Goal: Task Accomplishment & Management: Use online tool/utility

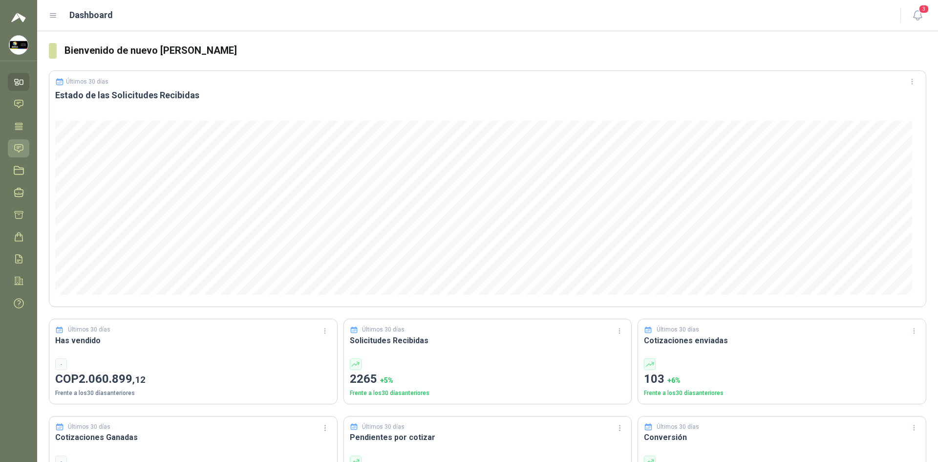
click at [22, 148] on icon at bounding box center [19, 148] width 10 height 10
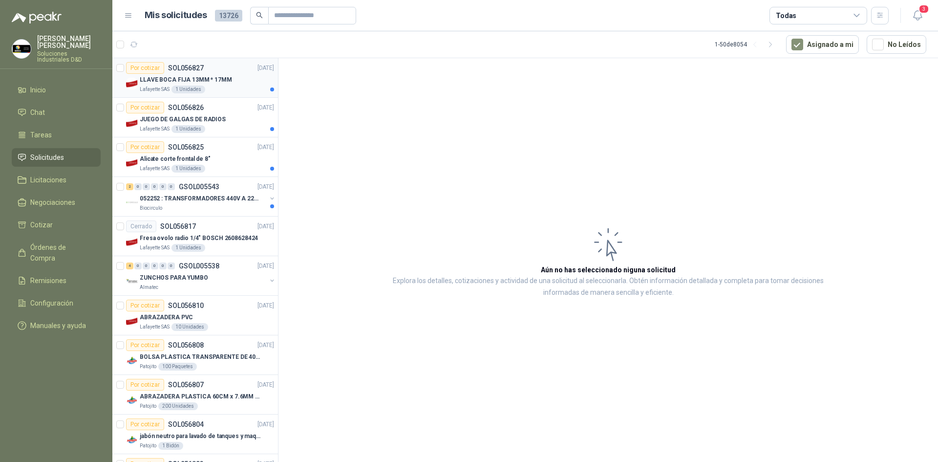
click at [237, 95] on article "Por cotizar SOL056827 [DATE] LLAVE BOCA FIJA 13MM * 17MM Lafayette SAS 1 Unidad…" at bounding box center [195, 78] width 166 height 40
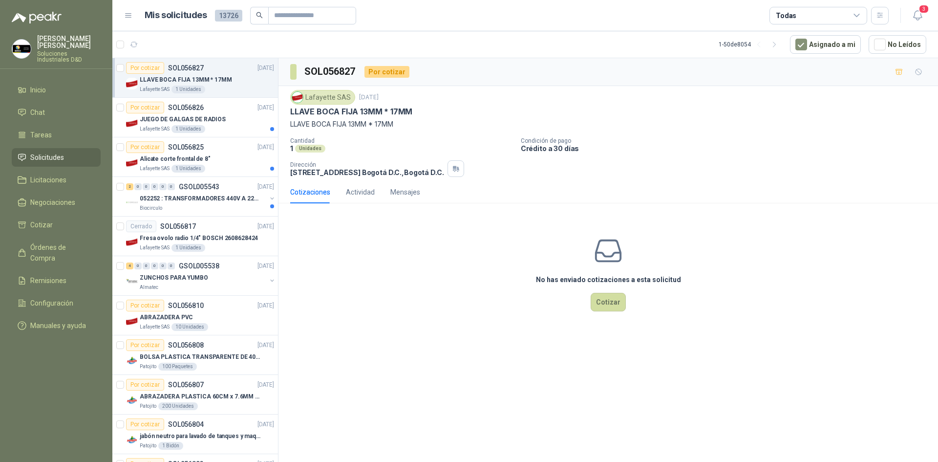
click at [361, 115] on p "LLAVE BOCA FIJA 13MM * 17MM" at bounding box center [351, 112] width 122 height 10
copy p "LLAVE BOCA FIJA 13MM * 17MM"
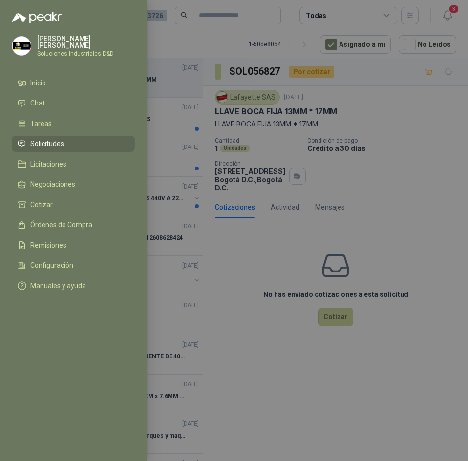
click at [258, 42] on div at bounding box center [234, 230] width 468 height 461
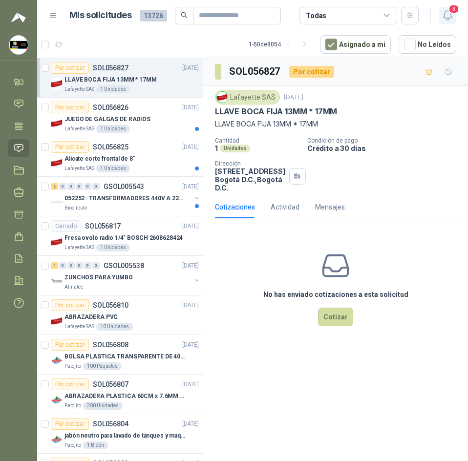
click at [449, 14] on icon "button" at bounding box center [448, 15] width 12 height 12
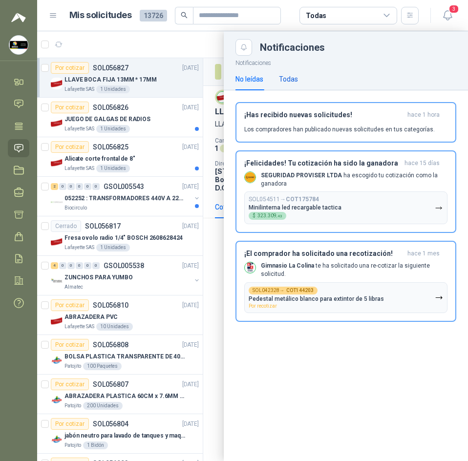
click at [284, 78] on div "Todas" at bounding box center [288, 79] width 19 height 11
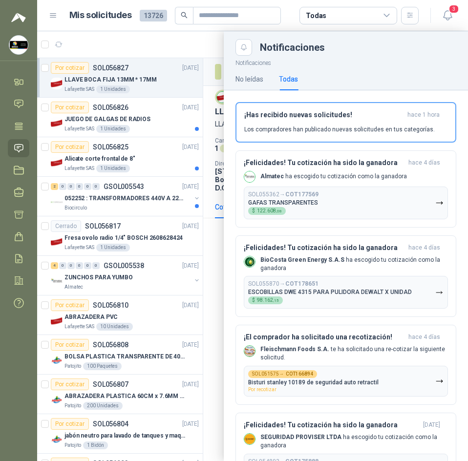
click at [209, 54] on div at bounding box center [252, 246] width 431 height 430
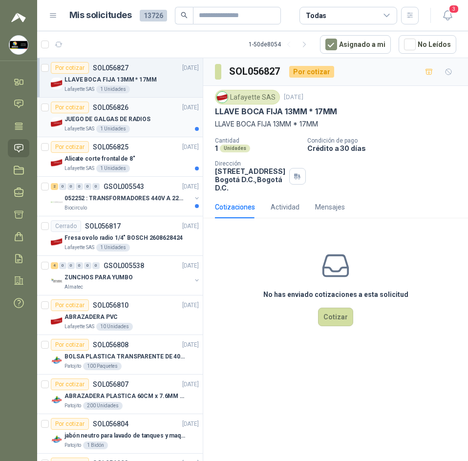
click at [156, 106] on div "Por cotizar SOL056826 19/09/25" at bounding box center [125, 108] width 148 height 12
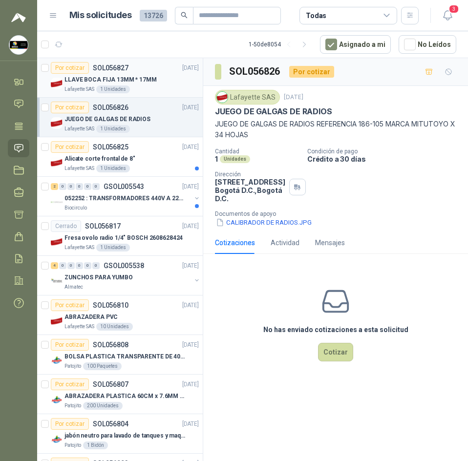
click at [163, 82] on div "LLAVE BOCA FIJA 13MM * 17MM" at bounding box center [131, 80] width 134 height 12
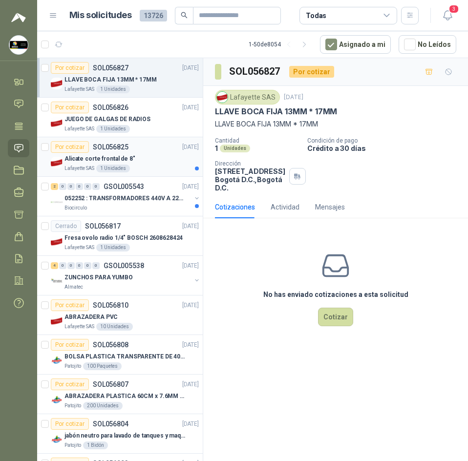
click at [154, 159] on div "Alicate corte frontal de 8"" at bounding box center [131, 159] width 134 height 12
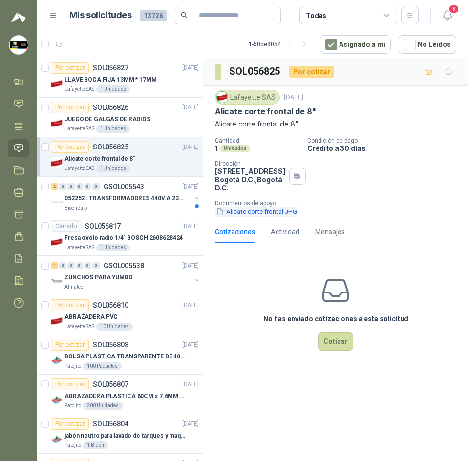
click at [235, 216] on button "Alicate corte frontal.JPG" at bounding box center [256, 212] width 83 height 10
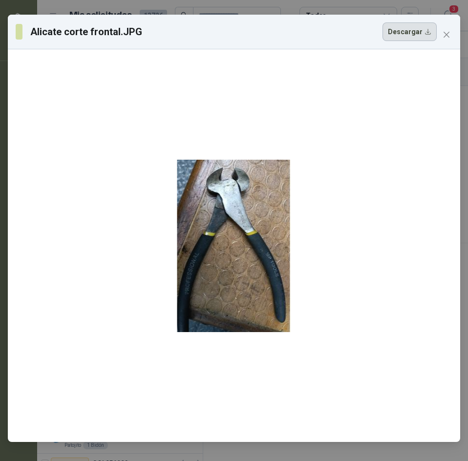
drag, startPoint x: 232, startPoint y: 257, endPoint x: 432, endPoint y: 32, distance: 300.7
click at [432, 32] on button "Descargar" at bounding box center [410, 31] width 54 height 19
click at [441, 38] on span "Close" at bounding box center [447, 35] width 16 height 8
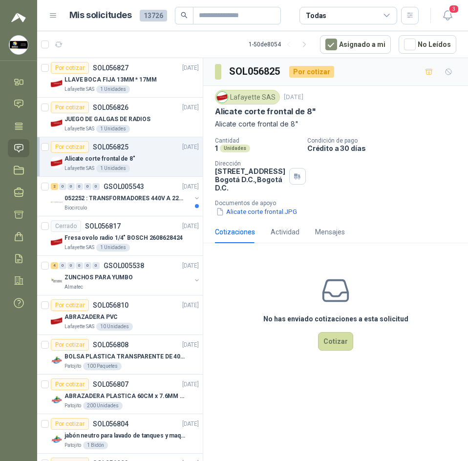
click at [247, 111] on p "Alicate corte frontal de 8"" at bounding box center [265, 112] width 101 height 10
copy p "Alicate corte frontal de 8""
click at [154, 84] on div "LLAVE BOCA FIJA 13MM * 17MM" at bounding box center [131, 80] width 134 height 12
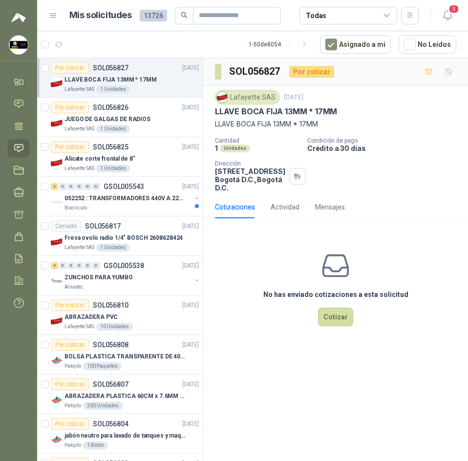
click at [279, 121] on p "LLAVE BOCA FIJA 13MM * 17MM" at bounding box center [335, 124] width 241 height 11
copy p "LLAVE BOCA FIJA 13MM * 17MM"
click at [251, 65] on h3 "SOL056827" at bounding box center [255, 71] width 52 height 15
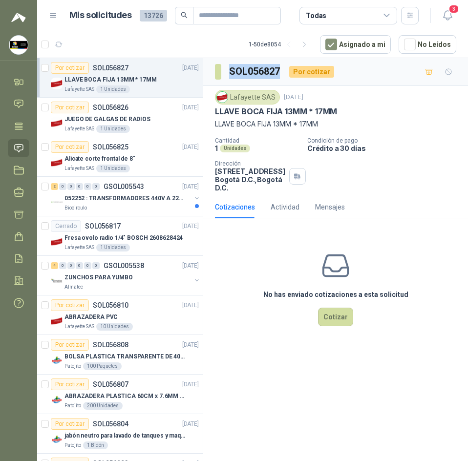
click at [251, 65] on h3 "SOL056827" at bounding box center [255, 71] width 52 height 15
copy h3 "SOL056827"
click at [246, 93] on div "Lafayette SAS" at bounding box center [247, 97] width 65 height 15
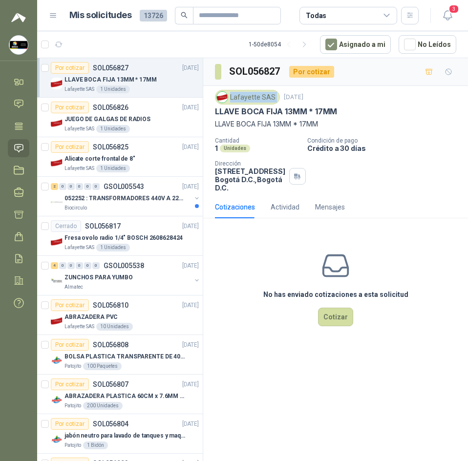
copy div "Lafayette SAS"
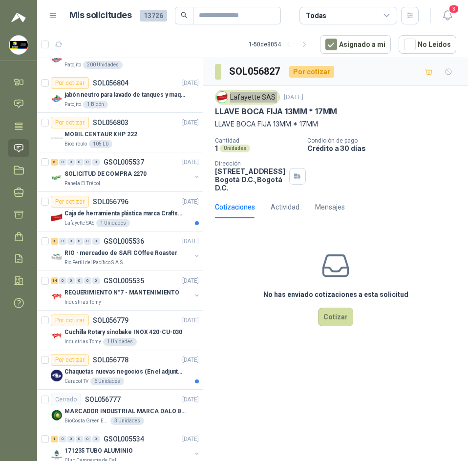
scroll to position [342, 0]
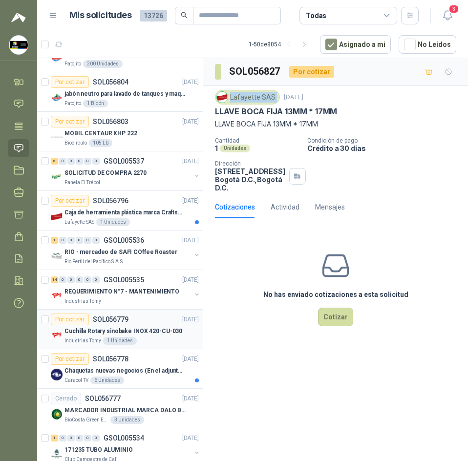
click at [136, 330] on p "Cuchilla Rotary sinobake INOX 420-CU-030" at bounding box center [123, 331] width 118 height 9
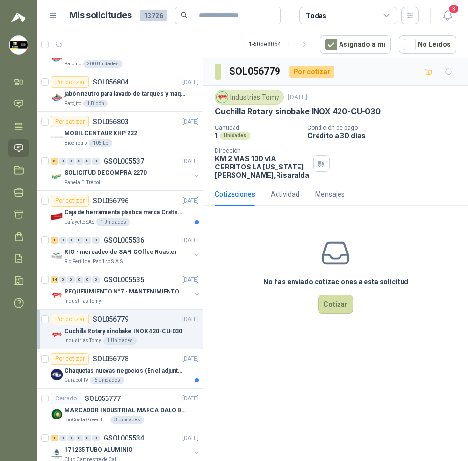
click at [278, 108] on p "Cuchilla Rotary sinobake INOX 420-CU-030" at bounding box center [298, 112] width 166 height 10
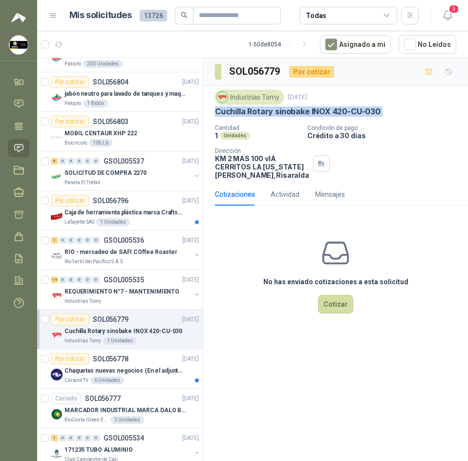
click at [278, 108] on p "Cuchilla Rotary sinobake INOX 420-CU-030" at bounding box center [298, 112] width 166 height 10
click at [259, 118] on div "Industrias Tomy 19 sept, 2025 Cuchilla Rotary sinobake INOX 420-CU-030 Cantidad…" at bounding box center [335, 134] width 241 height 89
drag, startPoint x: 214, startPoint y: 110, endPoint x: 274, endPoint y: 116, distance: 60.4
click at [274, 116] on div "Industrias Tomy 19 sept, 2025 Cuchilla Rotary sinobake INOX 420-CU-030 Cantidad…" at bounding box center [335, 134] width 265 height 97
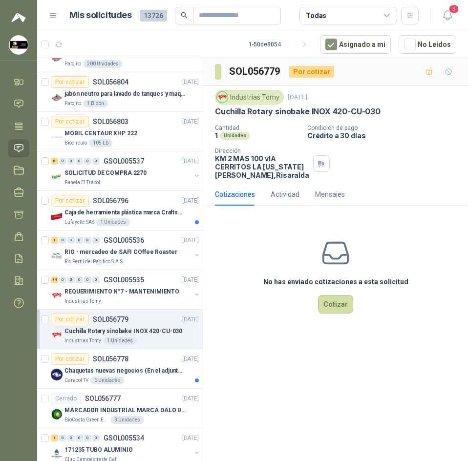
click at [300, 102] on div "Industrias Tomy 19 sept, 2025" at bounding box center [335, 97] width 241 height 15
drag, startPoint x: 216, startPoint y: 111, endPoint x: 308, endPoint y: 114, distance: 91.9
click at [308, 114] on div "Industrias Tomy 19 sept, 2025 Cuchilla Rotary sinobake INOX 420-CU-030 Cantidad…" at bounding box center [335, 134] width 265 height 97
click at [90, 381] on div "6 Unidades" at bounding box center [107, 381] width 34 height 8
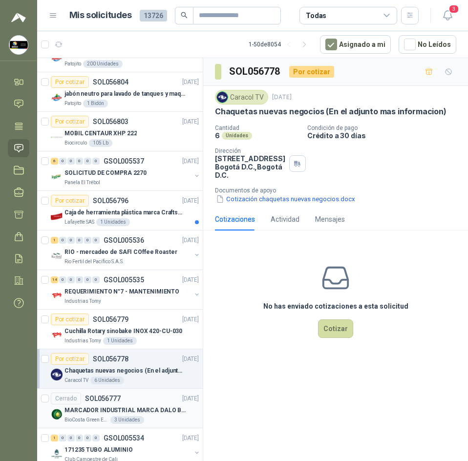
click at [94, 401] on p "SOL056777" at bounding box center [103, 398] width 36 height 7
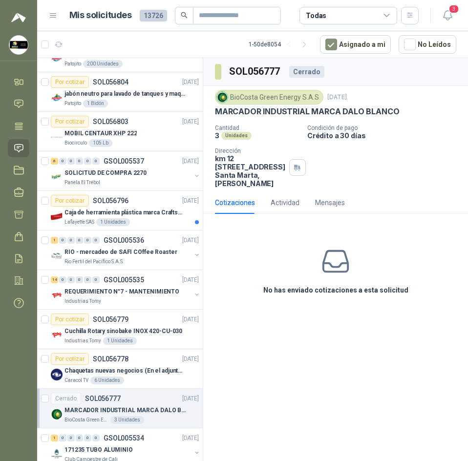
click at [334, 104] on div "BioCosta Green Energy S.A.S 18 sept, 2025" at bounding box center [335, 97] width 241 height 15
click at [324, 110] on p "MARCADOR INDUSTRIAL MARCA DALO BLANCO" at bounding box center [307, 112] width 184 height 10
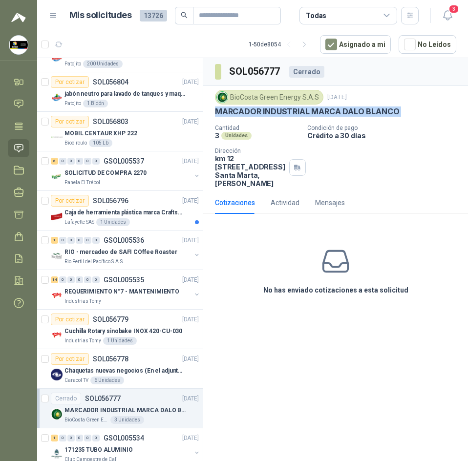
click at [324, 110] on p "MARCADOR INDUSTRIAL MARCA DALO BLANCO" at bounding box center [307, 112] width 184 height 10
copy p "MARCADOR INDUSTRIAL MARCA DALO BLANCO"
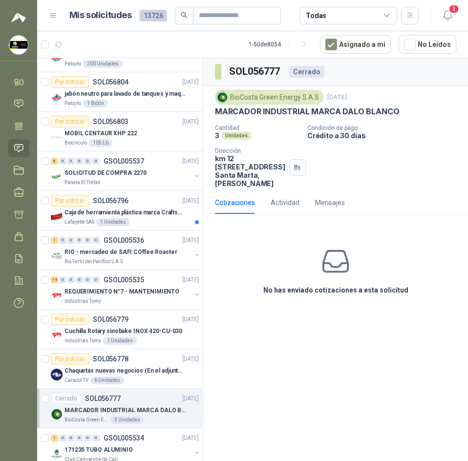
click at [257, 65] on h3 "SOL056777" at bounding box center [255, 71] width 52 height 15
drag, startPoint x: 257, startPoint y: 65, endPoint x: 304, endPoint y: 238, distance: 179.2
click at [304, 238] on div "No has enviado cotizaciones a esta solicitud" at bounding box center [335, 271] width 265 height 98
click at [143, 405] on div "MARCADOR INDUSTRIAL MARCA DALO BLANCO" at bounding box center [131, 411] width 134 height 12
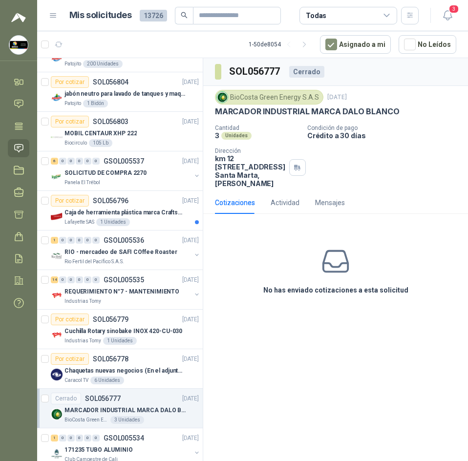
click at [352, 296] on h3 "No has enviado cotizaciones a esta solicitud" at bounding box center [335, 290] width 145 height 11
click at [452, 14] on span "3" at bounding box center [454, 8] width 11 height 9
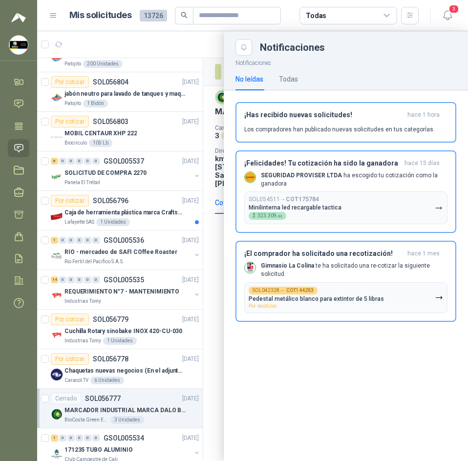
click at [301, 60] on p "Notificaciones" at bounding box center [346, 62] width 244 height 12
click at [296, 81] on div "Todas" at bounding box center [288, 79] width 19 height 11
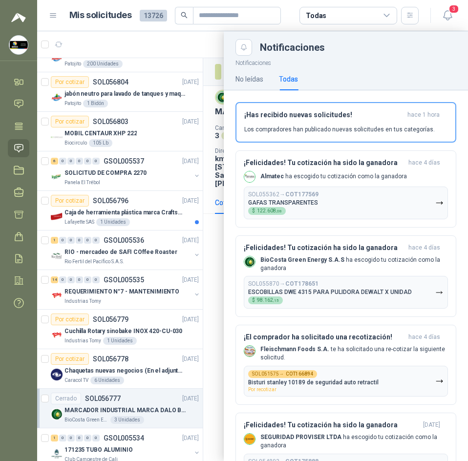
click at [128, 41] on div at bounding box center [252, 246] width 431 height 430
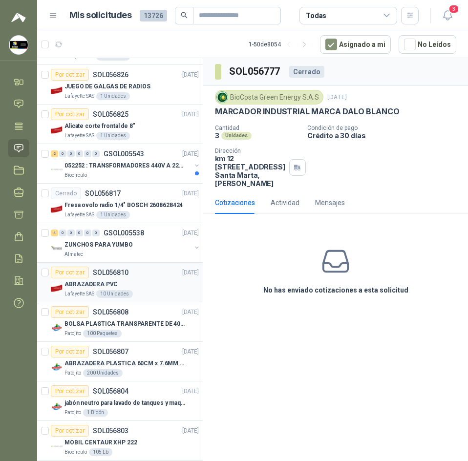
scroll to position [98, 0]
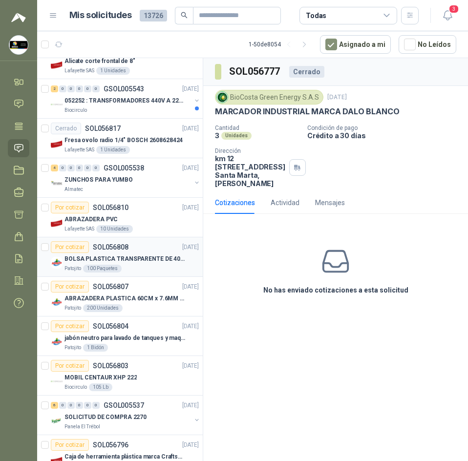
click at [175, 257] on p "BOLSA PLASTICA TRANSPARENTE DE 40*60 CMS" at bounding box center [125, 259] width 122 height 9
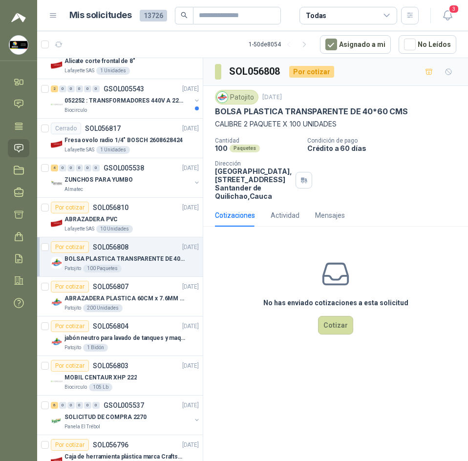
click at [289, 115] on p "BOLSA PLASTICA TRANSPARENTE DE 40*60 CMS" at bounding box center [311, 112] width 193 height 10
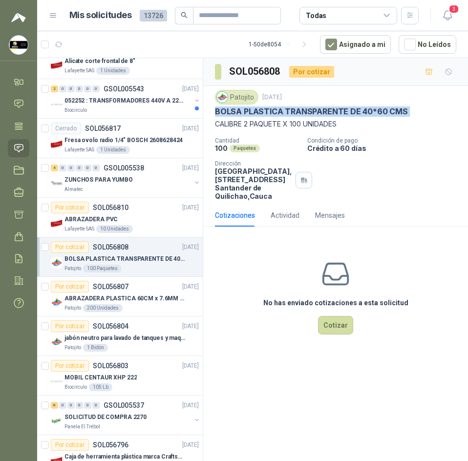
click at [289, 115] on p "BOLSA PLASTICA TRANSPARENTE DE 40*60 CMS" at bounding box center [311, 112] width 193 height 10
copy p "BOLSA PLASTICA TRANSPARENTE DE 40*60 CMS"
click at [349, 334] on button "Cotizar" at bounding box center [335, 325] width 35 height 19
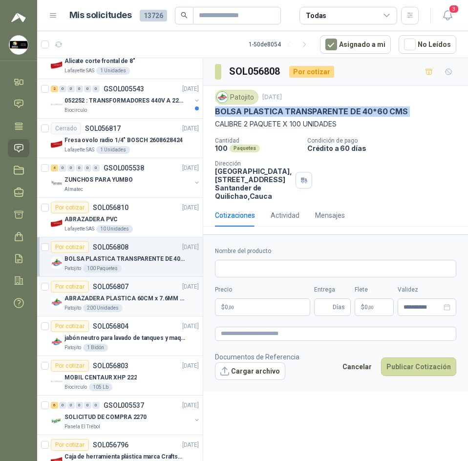
click at [119, 290] on p "SOL056807" at bounding box center [111, 286] width 36 height 7
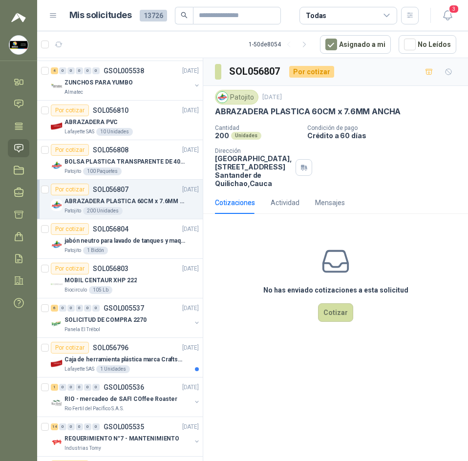
scroll to position [195, 0]
click at [119, 290] on div "Biocirculo 105 Lb" at bounding box center [131, 290] width 134 height 8
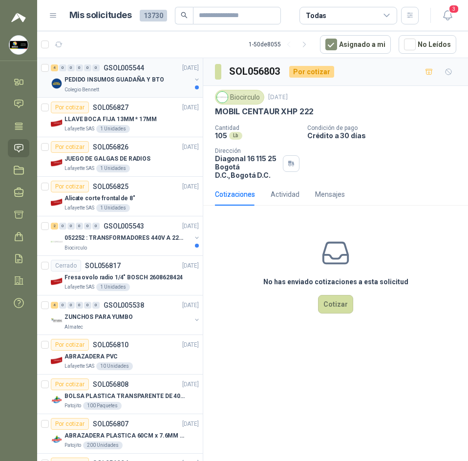
click at [125, 88] on div "Colegio Bennett" at bounding box center [127, 90] width 127 height 8
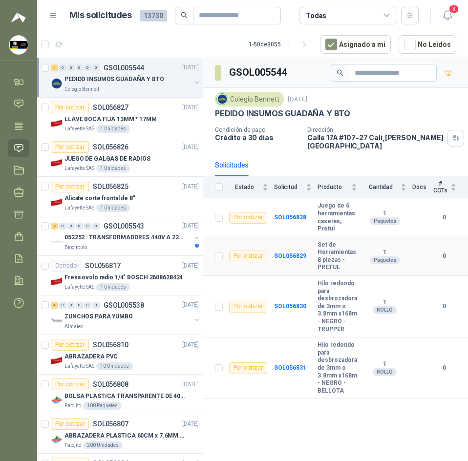
click at [332, 244] on b "Set de Herramientas 8 piezas - PRETUL" at bounding box center [338, 256] width 40 height 30
drag, startPoint x: 332, startPoint y: 244, endPoint x: 327, endPoint y: 242, distance: 5.3
drag, startPoint x: 325, startPoint y: 200, endPoint x: 327, endPoint y: 193, distance: 6.6
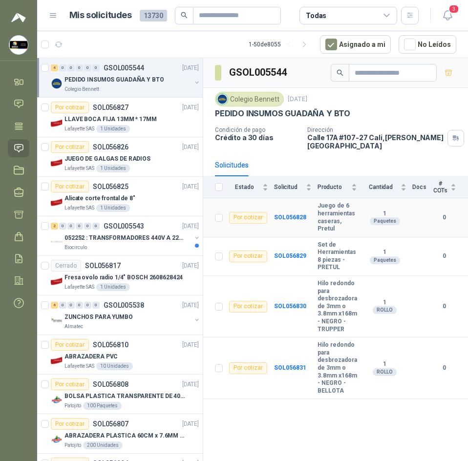
click at [327, 198] on td "Juego de 6 herramientas caseras, Pretul" at bounding box center [340, 217] width 45 height 39
click at [326, 202] on b "Juego de 6 herramientas caseras, Pretul" at bounding box center [338, 217] width 40 height 30
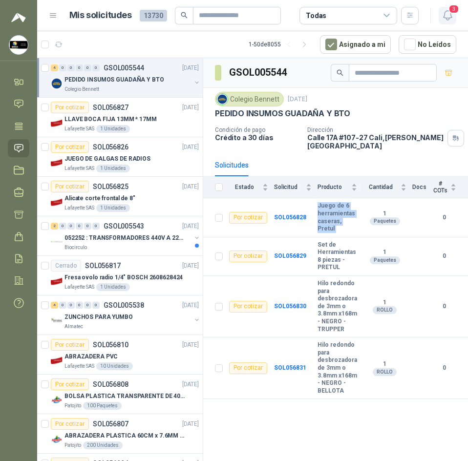
click at [450, 14] on span "3" at bounding box center [454, 8] width 11 height 9
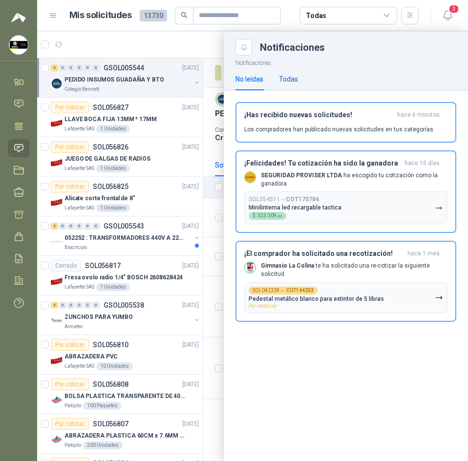
click at [291, 75] on div "Todas" at bounding box center [288, 79] width 19 height 11
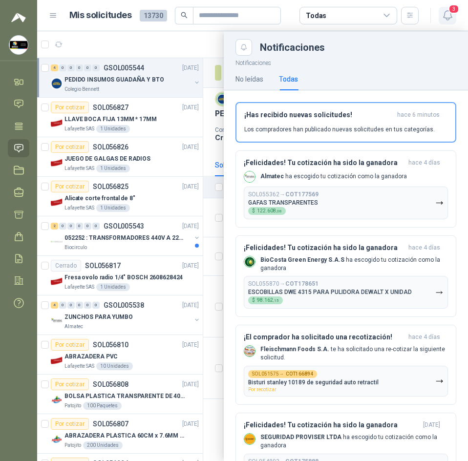
click at [453, 16] on icon "button" at bounding box center [448, 15] width 12 height 12
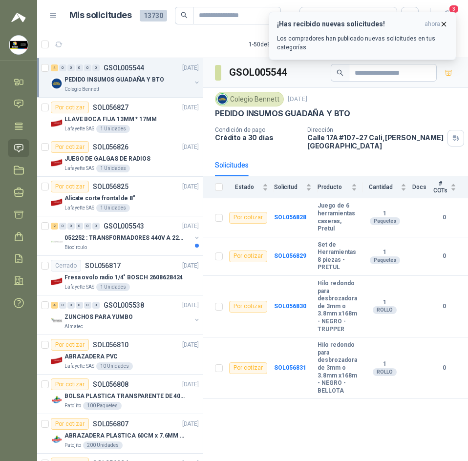
click at [449, 23] on button "¡Has recibido nuevas solicitudes! ahora Los compradores han publicado nuevas so…" at bounding box center [363, 36] width 188 height 48
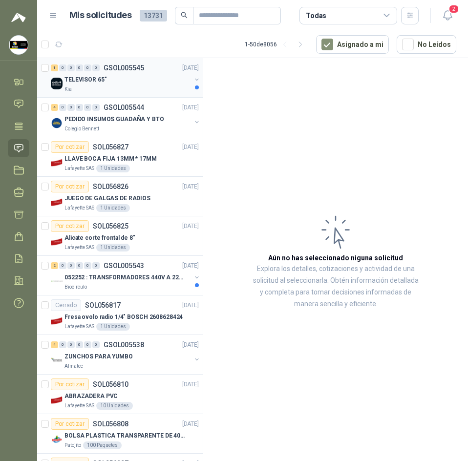
click at [146, 89] on div "Kia" at bounding box center [127, 90] width 127 height 8
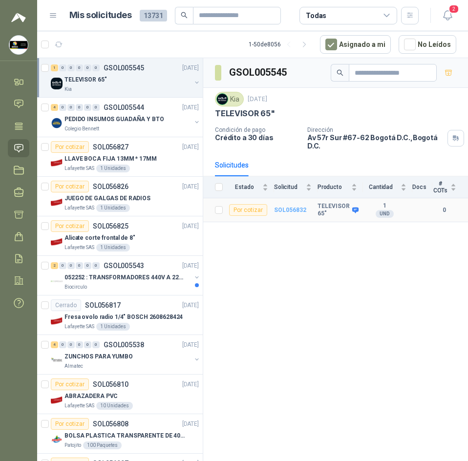
click at [289, 211] on b "SOL056832" at bounding box center [290, 210] width 32 height 7
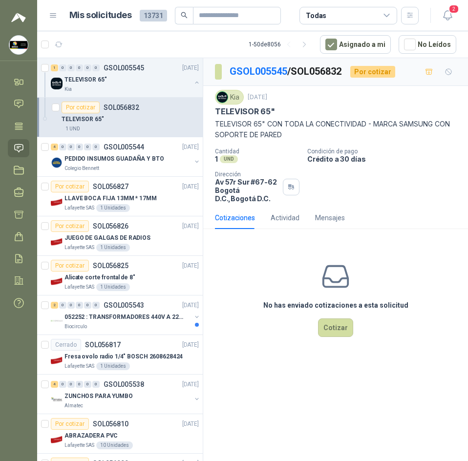
click at [257, 110] on p "TELEVISOR 65"" at bounding box center [245, 112] width 60 height 10
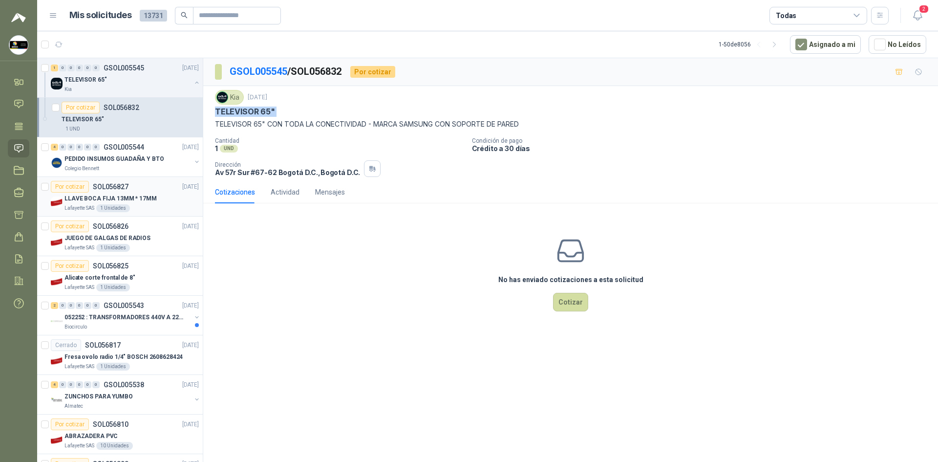
click at [124, 196] on p "LLAVE BOCA FIJA 13MM * 17MM" at bounding box center [110, 198] width 92 height 9
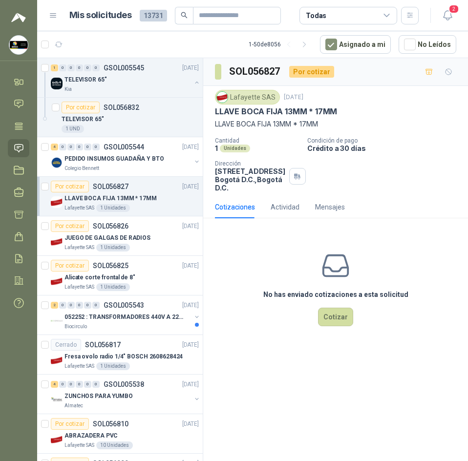
click at [350, 242] on div "No has enviado cotizaciones a esta solicitud Cotizar" at bounding box center [335, 288] width 265 height 125
click at [452, 13] on span "2" at bounding box center [454, 8] width 11 height 9
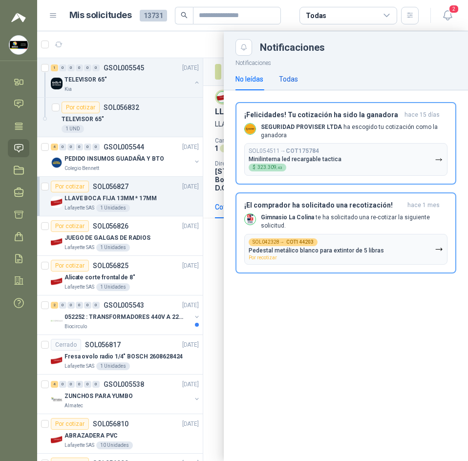
click at [292, 82] on div "Todas" at bounding box center [288, 79] width 19 height 11
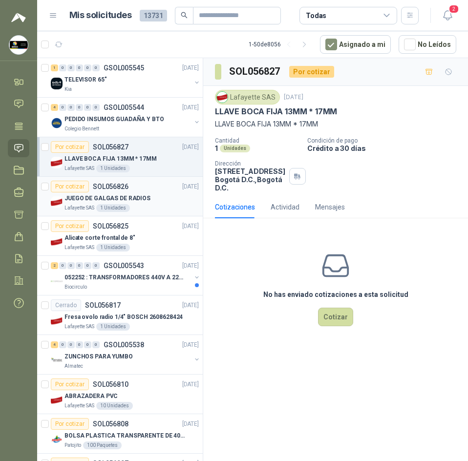
click at [131, 205] on div "Lafayette SAS 1 Unidades" at bounding box center [131, 208] width 134 height 8
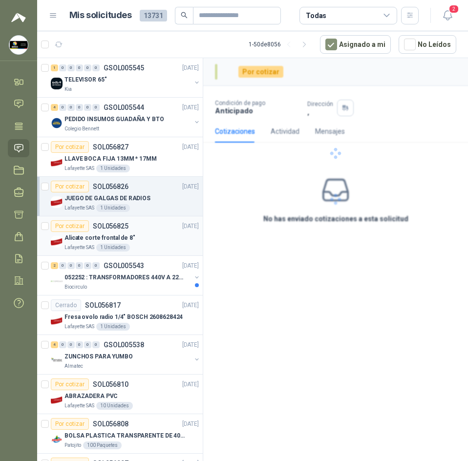
click at [136, 238] on div "Alicate corte frontal de 8"" at bounding box center [131, 238] width 134 height 12
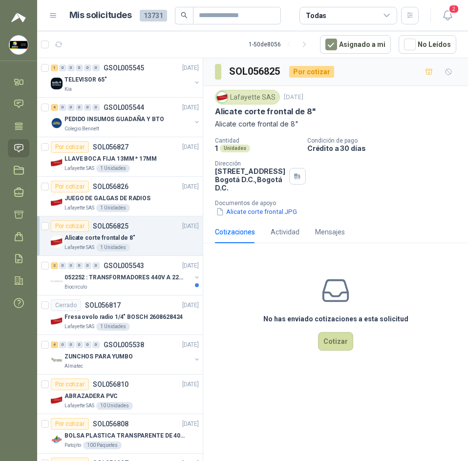
click at [255, 110] on p "Alicate corte frontal de 8"" at bounding box center [265, 112] width 101 height 10
copy p "Alicate corte frontal de 8""
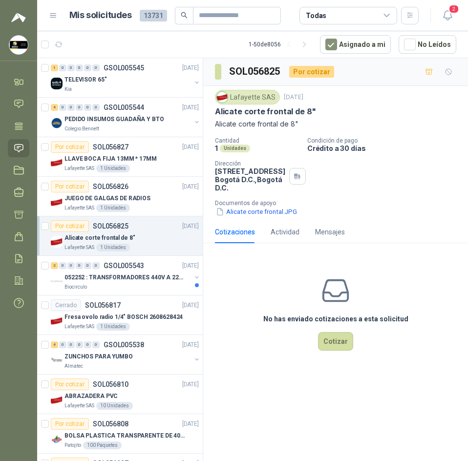
click at [256, 71] on h3 "SOL056825" at bounding box center [255, 71] width 52 height 15
copy h3 "SOL056825"
click at [246, 97] on div "Lafayette SAS" at bounding box center [247, 97] width 65 height 15
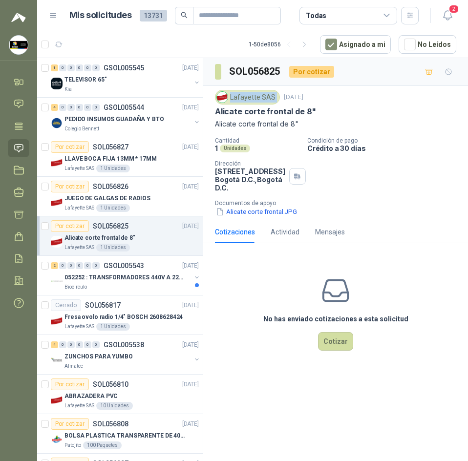
click at [246, 97] on div "Lafayette SAS" at bounding box center [247, 97] width 65 height 15
copy div "Lafayette SAS"
click at [441, 11] on button "2" at bounding box center [448, 16] width 18 height 18
click at [329, 339] on button "Cotizar" at bounding box center [335, 341] width 35 height 19
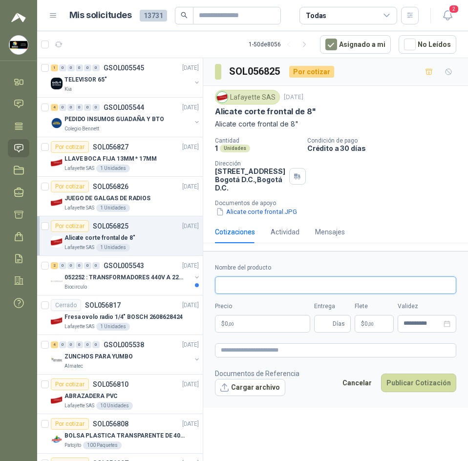
click at [235, 284] on input "Nombre del producto" at bounding box center [335, 286] width 241 height 18
paste input "**********"
type input "**********"
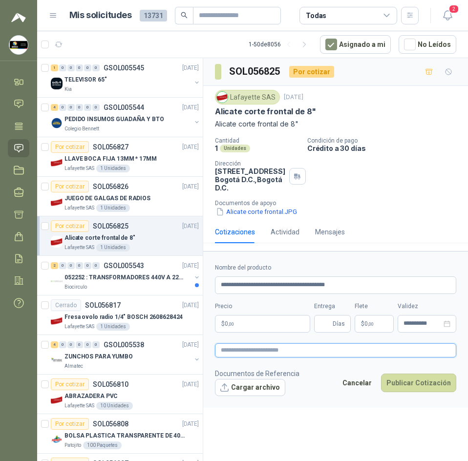
click at [277, 354] on textarea at bounding box center [335, 350] width 241 height 14
paste textarea "**********"
type textarea "**********"
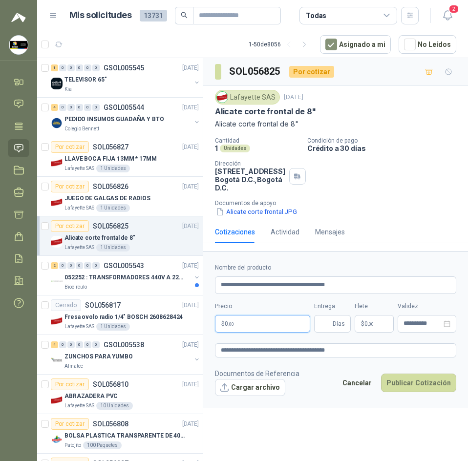
click at [261, 322] on body "[PERSON_NAME] Soluciones Industriales D&D Inicio Chat Tareas Solicitudes Licita…" at bounding box center [234, 230] width 468 height 461
click at [431, 201] on p "Documentos de apoyo" at bounding box center [339, 203] width 249 height 7
click at [270, 324] on body "[PERSON_NAME] Soluciones Industriales D&D Inicio Chat Tareas Solicitudes Licita…" at bounding box center [234, 230] width 468 height 461
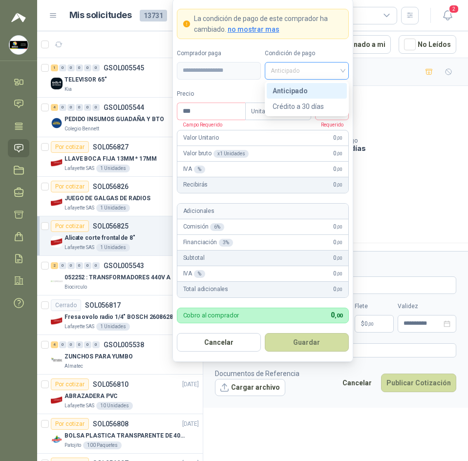
click at [304, 66] on span "Anticipado" at bounding box center [307, 71] width 72 height 15
click at [316, 100] on div "Crédito a 30 días" at bounding box center [307, 107] width 80 height 16
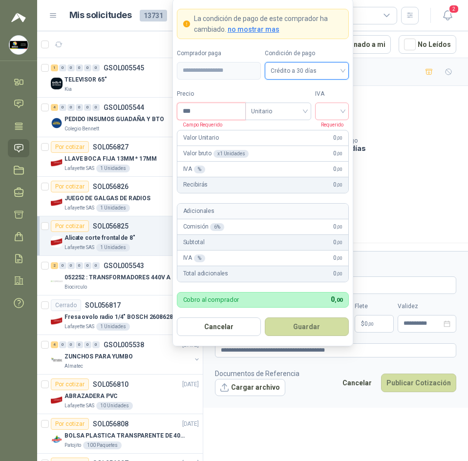
click at [226, 113] on input "***" at bounding box center [211, 111] width 68 height 17
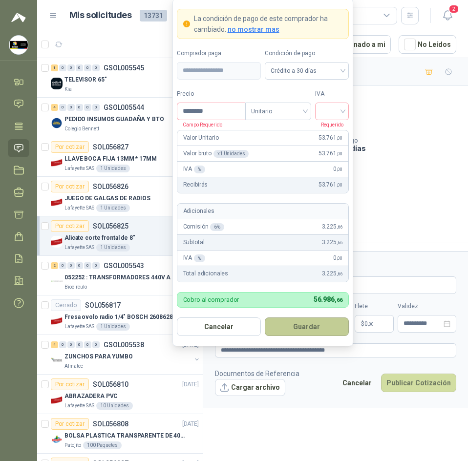
click at [311, 324] on button "Guardar" at bounding box center [307, 327] width 84 height 19
click at [334, 112] on input "search" at bounding box center [332, 110] width 22 height 15
click at [328, 132] on div "19%" at bounding box center [332, 131] width 18 height 11
click at [303, 322] on button "Guardar" at bounding box center [307, 327] width 84 height 19
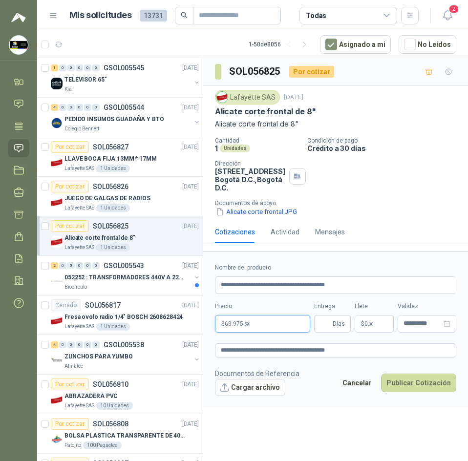
click at [275, 318] on body "[PERSON_NAME] Soluciones Industriales D&D Inicio Chat Tareas Solicitudes Licita…" at bounding box center [234, 230] width 468 height 461
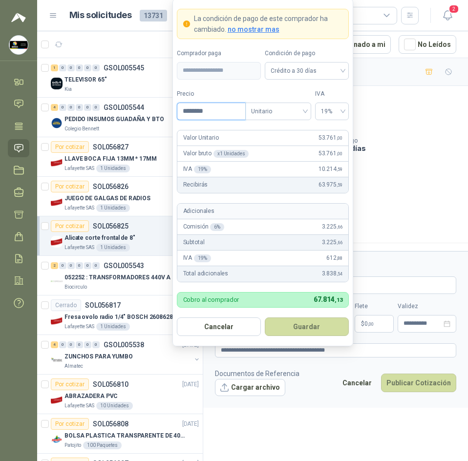
click at [233, 105] on input "********" at bounding box center [211, 111] width 68 height 17
drag, startPoint x: 236, startPoint y: 105, endPoint x: 88, endPoint y: 114, distance: 147.9
click at [95, 118] on body "[PERSON_NAME] Soluciones Industriales D&D Inicio Chat Tareas Solicitudes Licita…" at bounding box center [234, 230] width 468 height 461
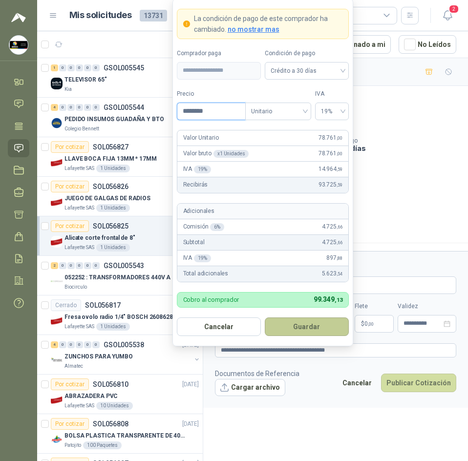
type input "********"
click at [326, 329] on button "Guardar" at bounding box center [307, 327] width 84 height 19
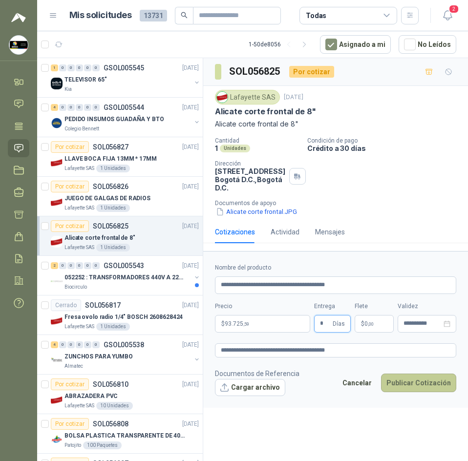
type input "*"
click at [416, 385] on button "Publicar Cotización" at bounding box center [418, 383] width 75 height 19
